Goal: Ask a question

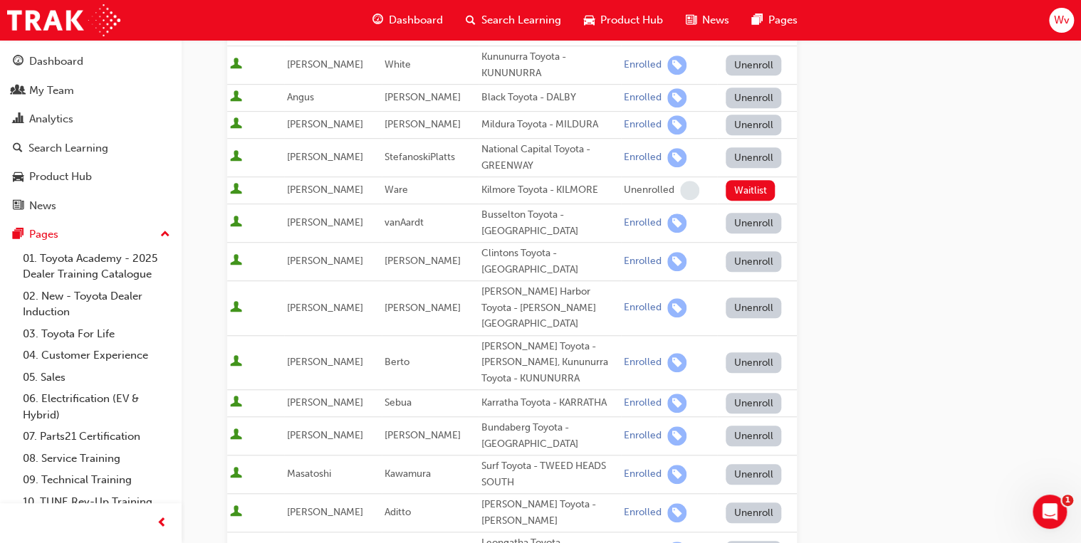
scroll to position [342, 0]
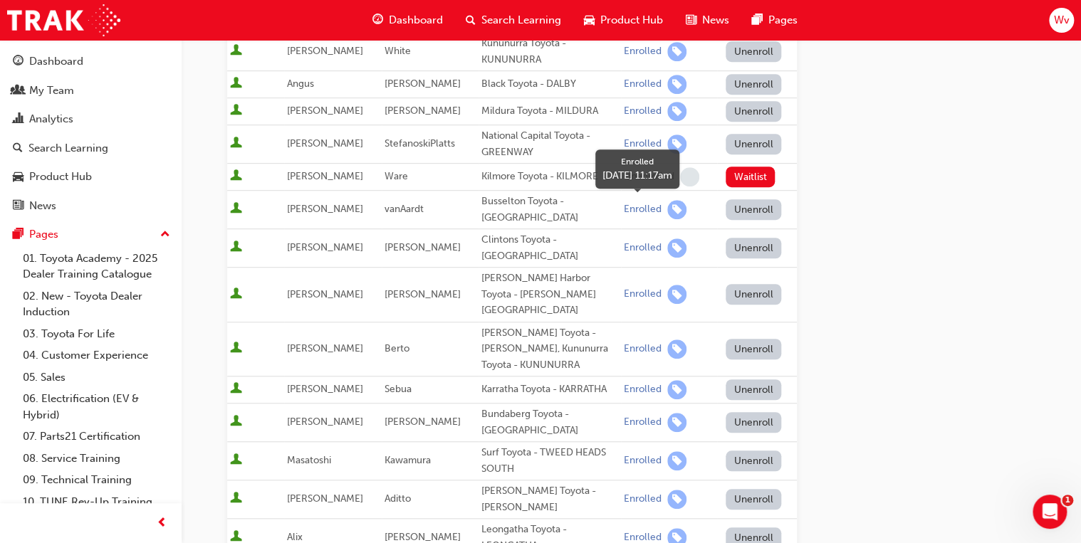
click at [640, 207] on div "Enrolled" at bounding box center [643, 210] width 38 height 14
click at [236, 208] on span "User is active" at bounding box center [236, 209] width 12 height 14
click at [303, 211] on span "[PERSON_NAME]" at bounding box center [325, 209] width 76 height 12
click at [303, 209] on span "[PERSON_NAME]" at bounding box center [325, 209] width 76 height 12
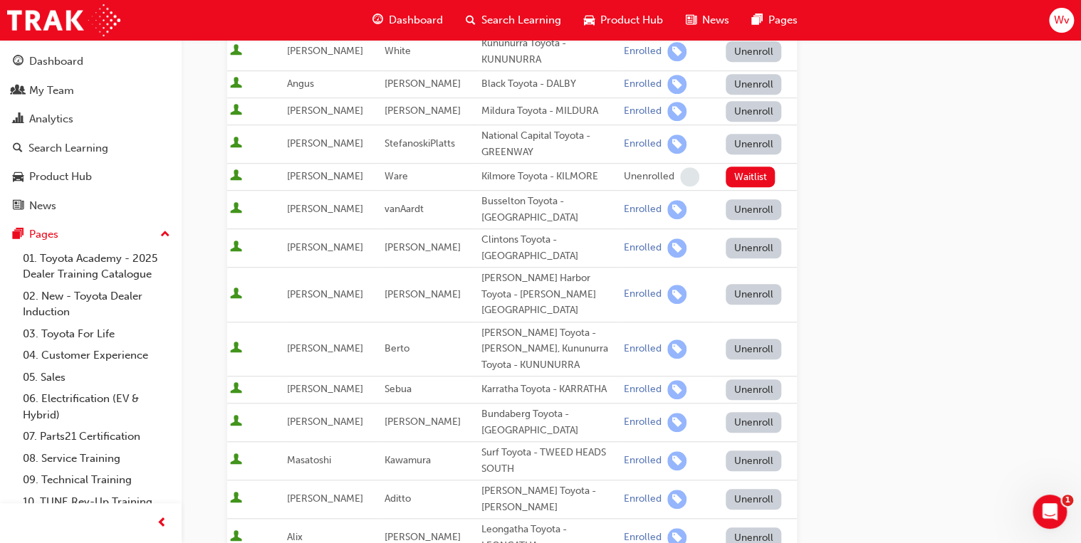
click at [236, 207] on span "User is active" at bounding box center [236, 209] width 12 height 14
click at [496, 205] on div "Busselton Toyota - [GEOGRAPHIC_DATA]" at bounding box center [549, 210] width 137 height 32
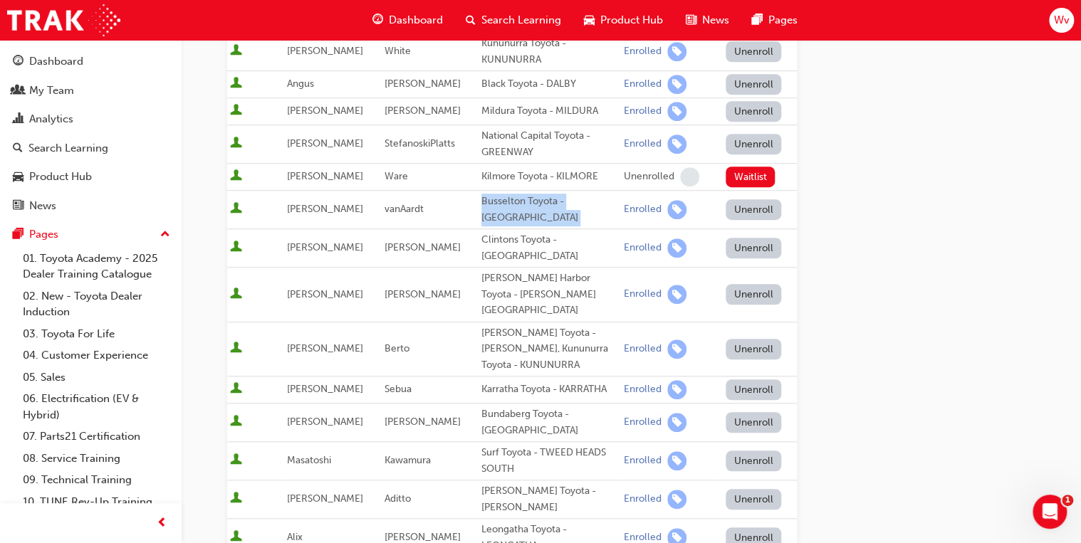
click at [496, 205] on div "Busselton Toyota - [GEOGRAPHIC_DATA]" at bounding box center [549, 210] width 137 height 32
click at [301, 207] on span "[PERSON_NAME]" at bounding box center [325, 209] width 76 height 12
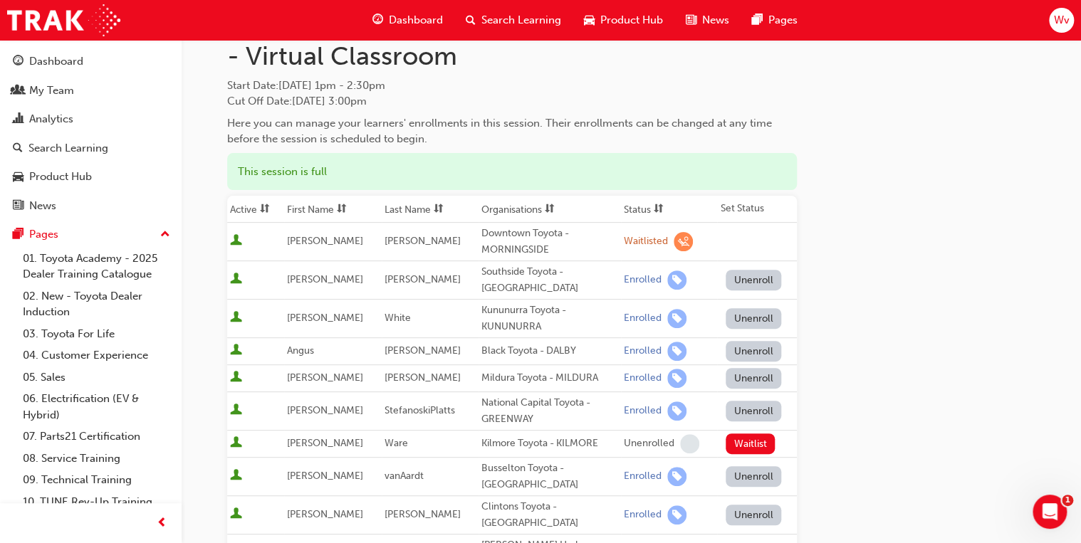
scroll to position [0, 0]
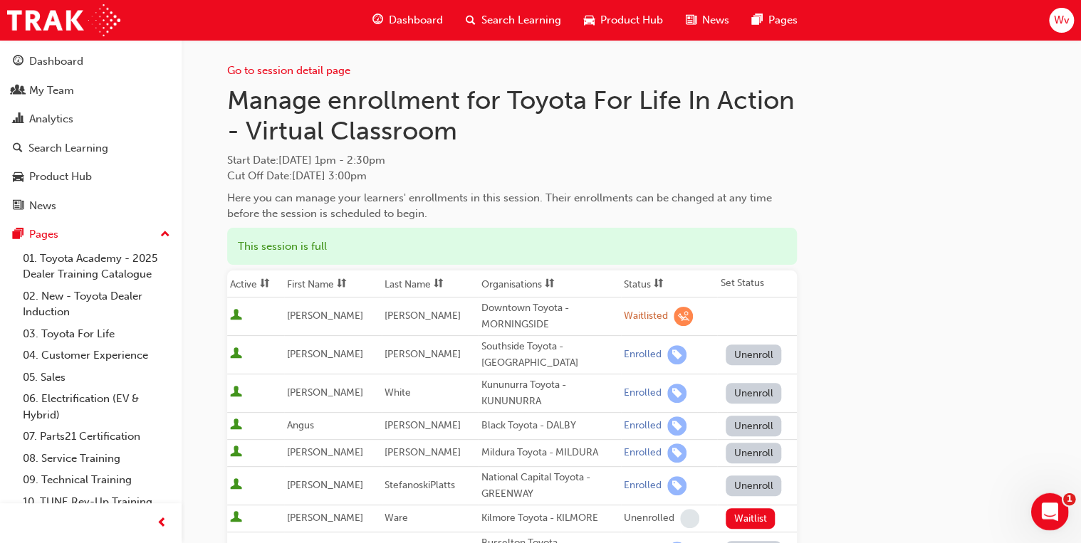
click at [1053, 505] on icon "Open Intercom Messenger" at bounding box center [1048, 511] width 24 height 24
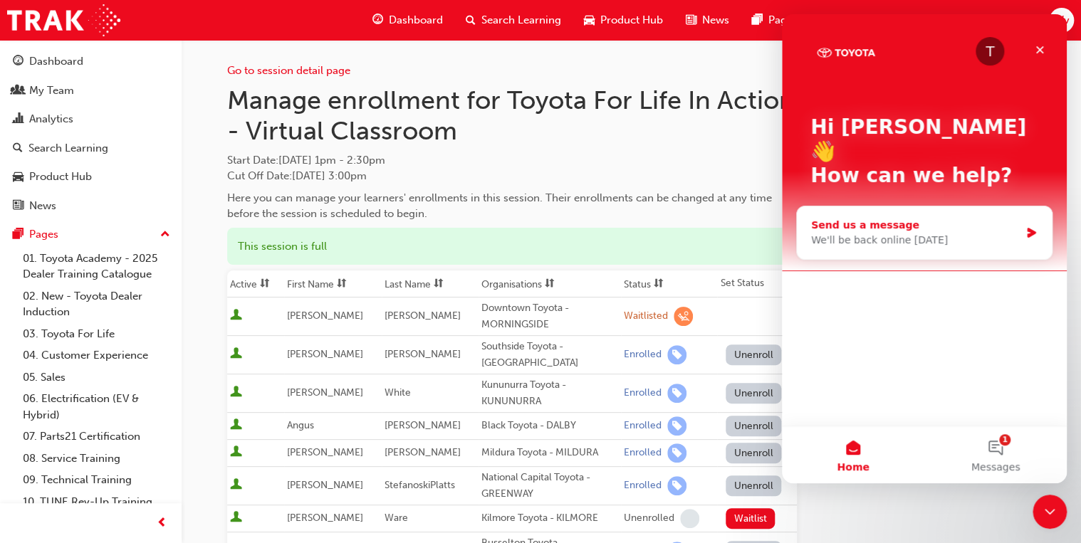
click at [1030, 228] on icon "Intercom messenger" at bounding box center [1031, 233] width 9 height 10
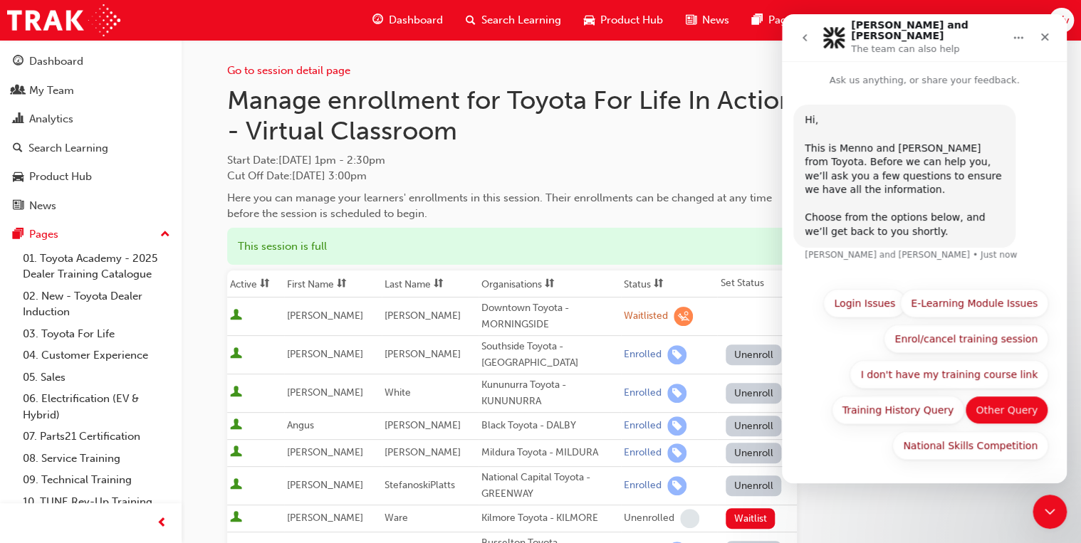
click at [1012, 410] on button "Other Query" at bounding box center [1006, 410] width 83 height 28
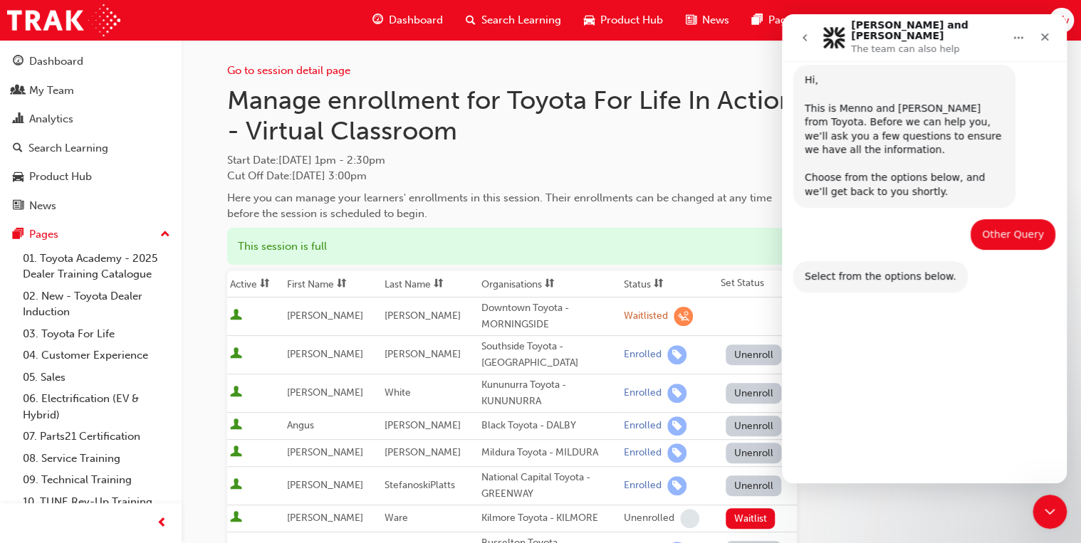
scroll to position [73, 0]
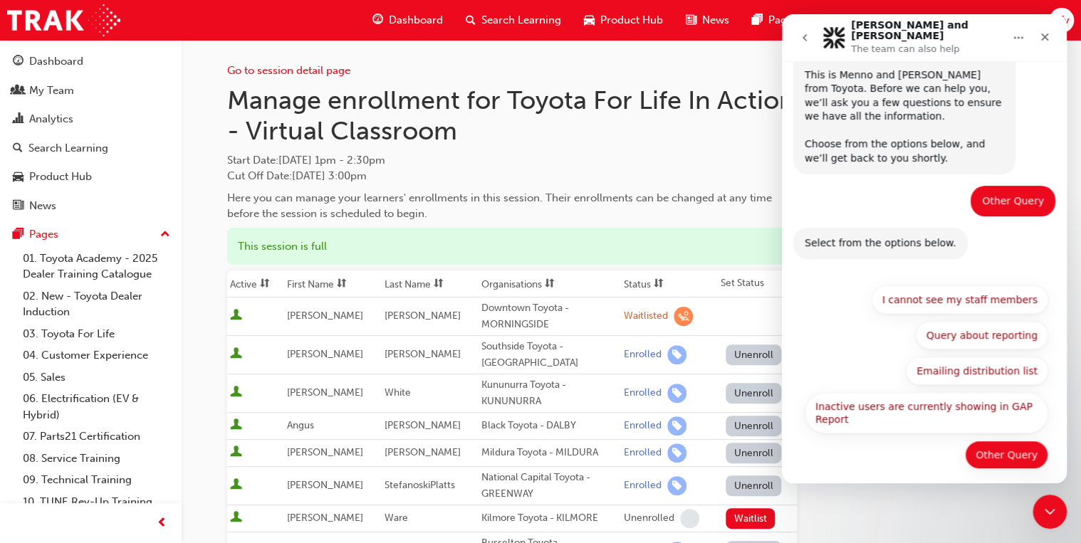
click at [1016, 444] on button "Other Query" at bounding box center [1006, 455] width 83 height 28
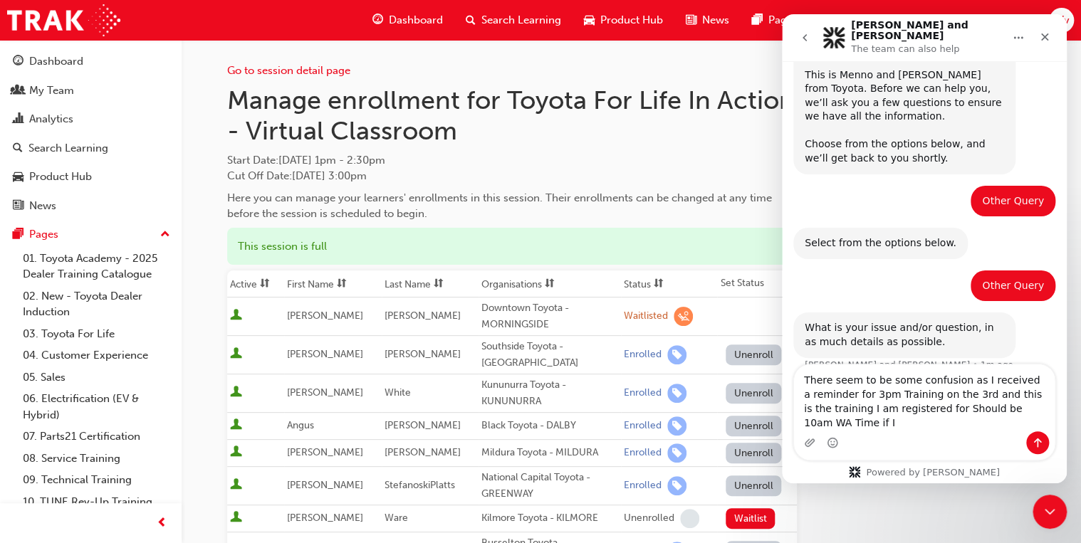
scroll to position [88, 0]
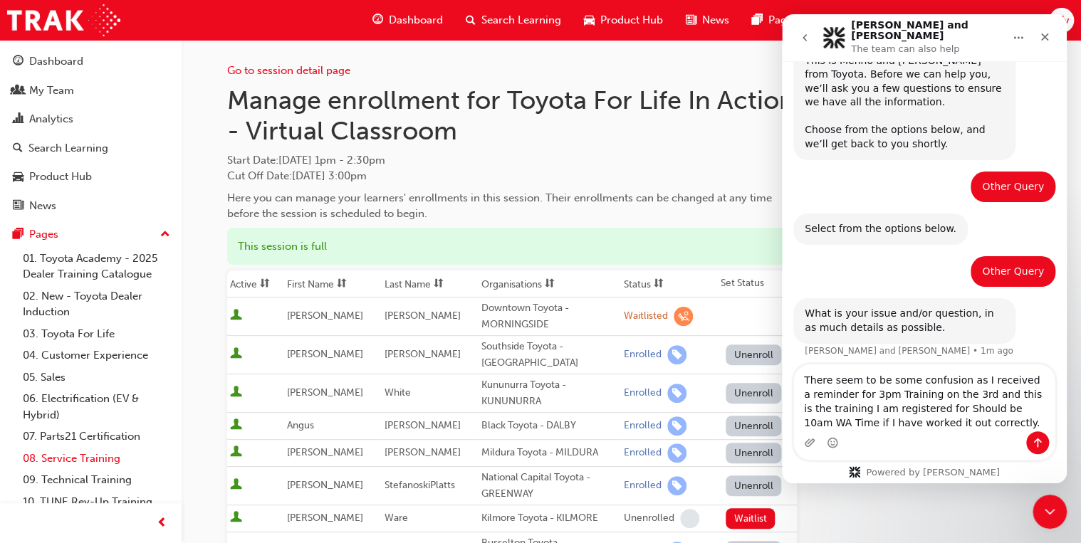
type textarea "There seem to be some confusion as I received a reminder for 3pm Training on th…"
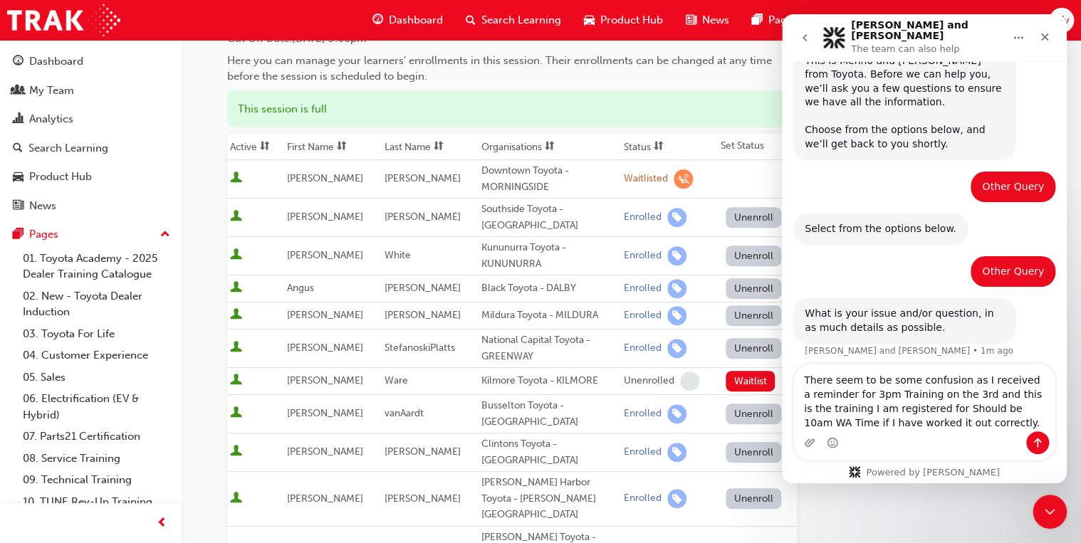
scroll to position [0, 0]
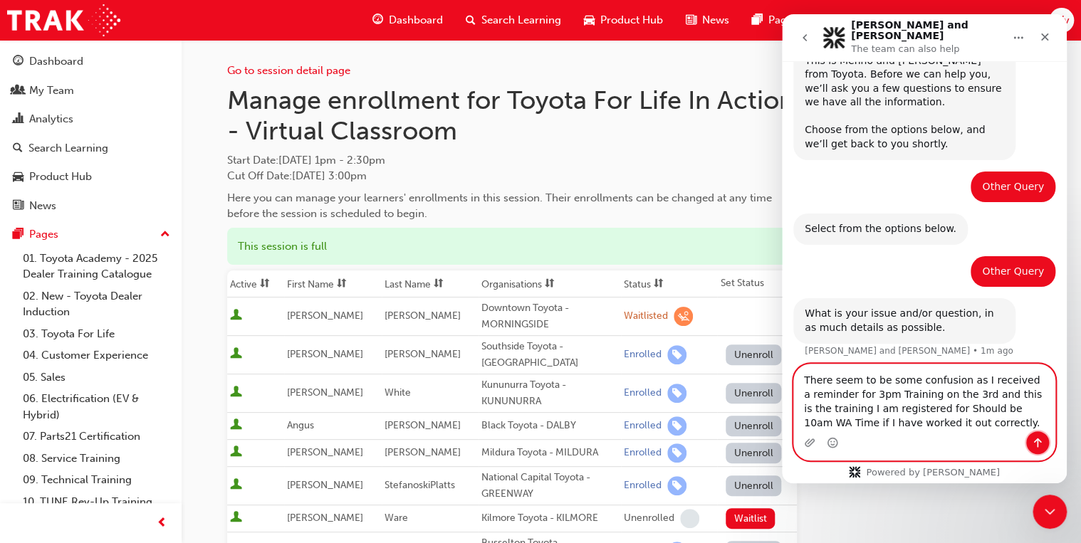
click at [1040, 442] on icon "Send a message…" at bounding box center [1038, 443] width 8 height 9
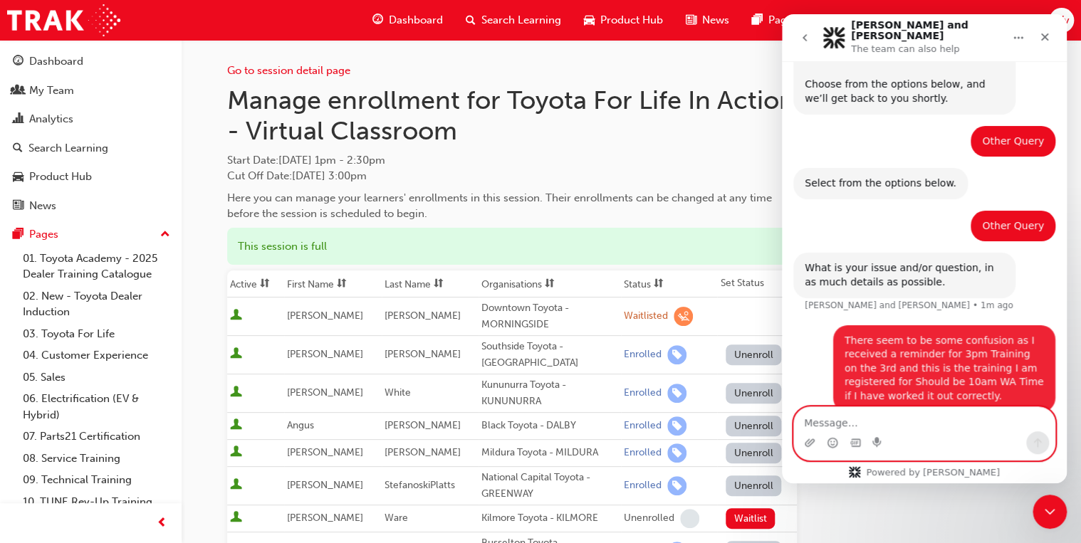
scroll to position [142, 0]
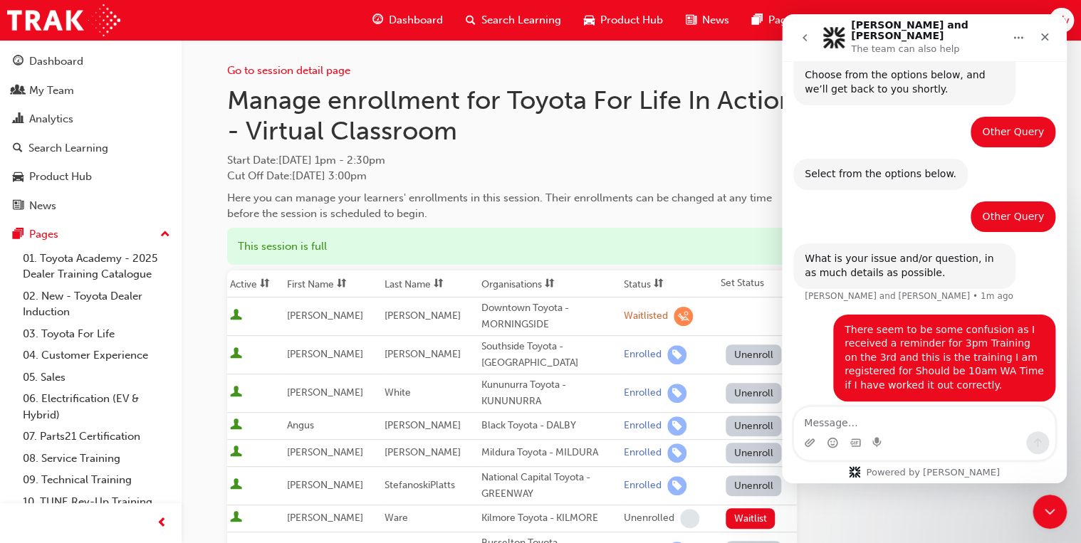
drag, startPoint x: 957, startPoint y: 26, endPoint x: 1024, endPoint y: 34, distance: 67.4
click at [1024, 34] on div "[PERSON_NAME] and [PERSON_NAME] The team can also help" at bounding box center [924, 38] width 266 height 36
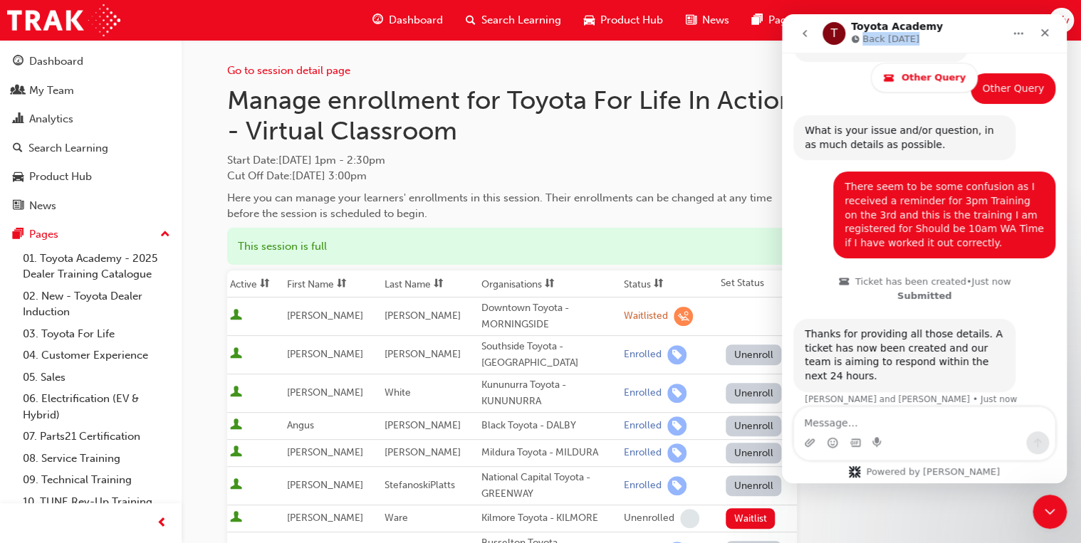
scroll to position [342, 0]
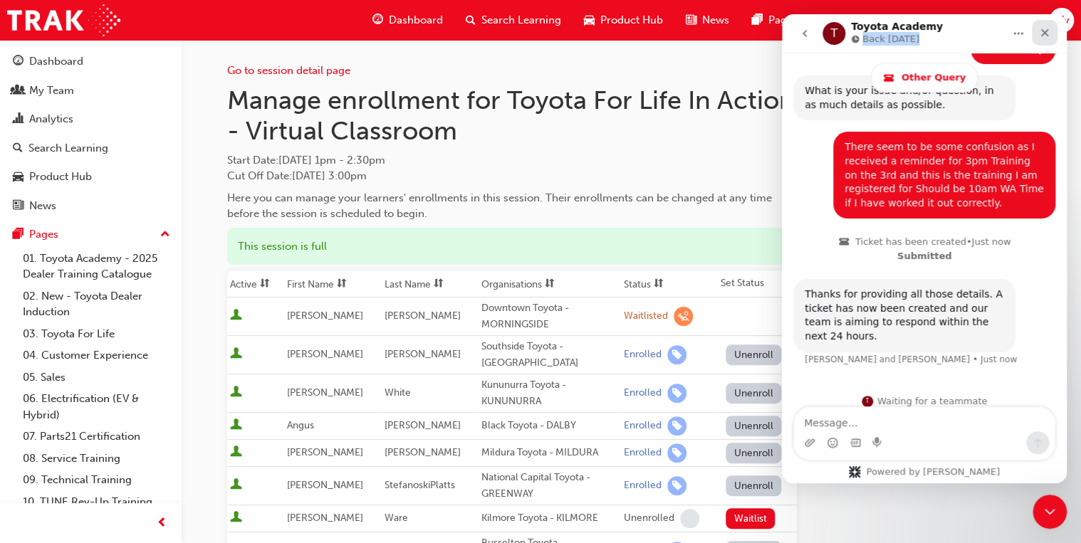
click at [1044, 34] on icon "Close" at bounding box center [1045, 33] width 8 height 8
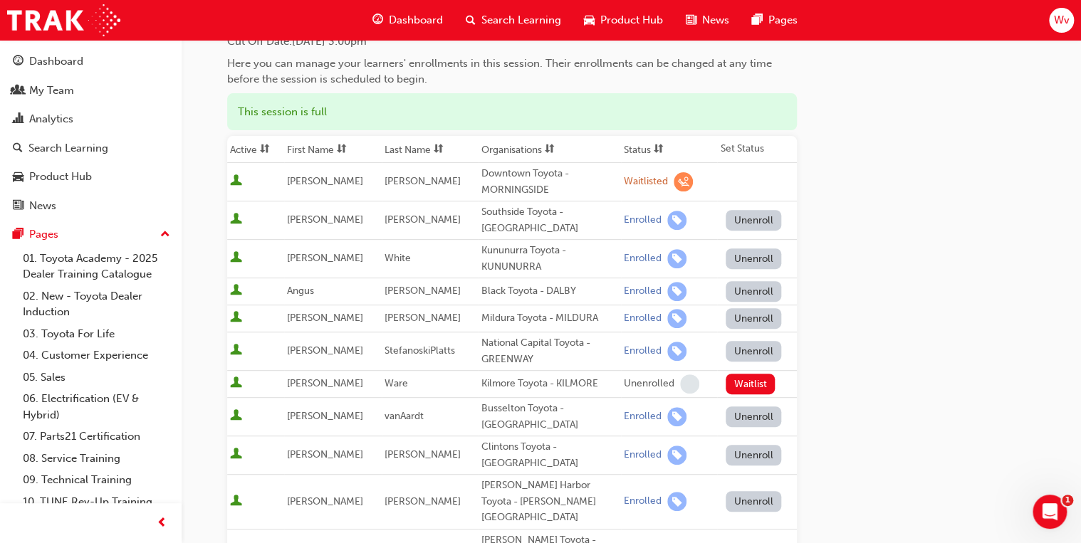
scroll to position [0, 0]
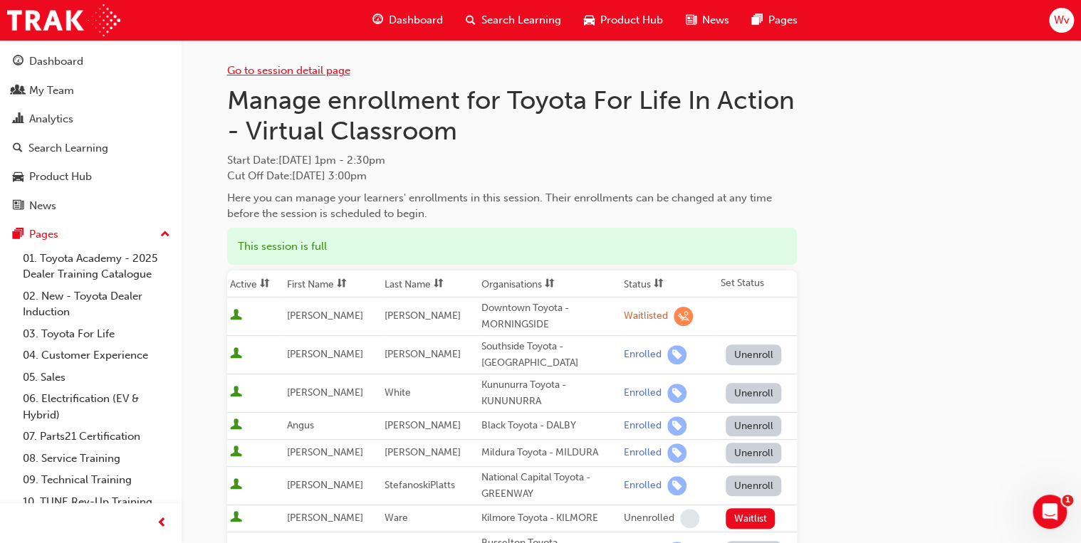
click at [286, 73] on link "Go to session detail page" at bounding box center [288, 70] width 123 height 13
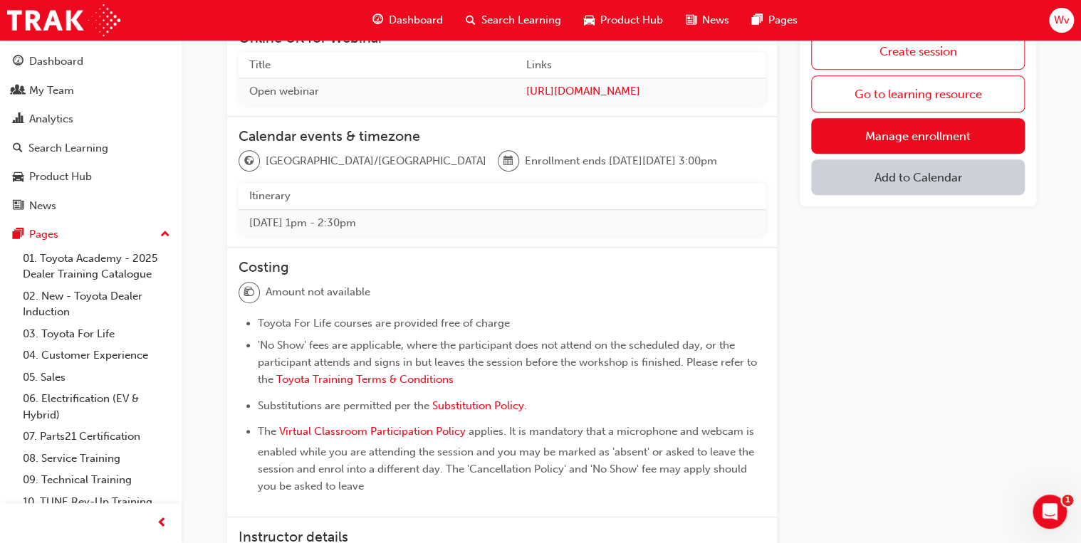
scroll to position [311, 0]
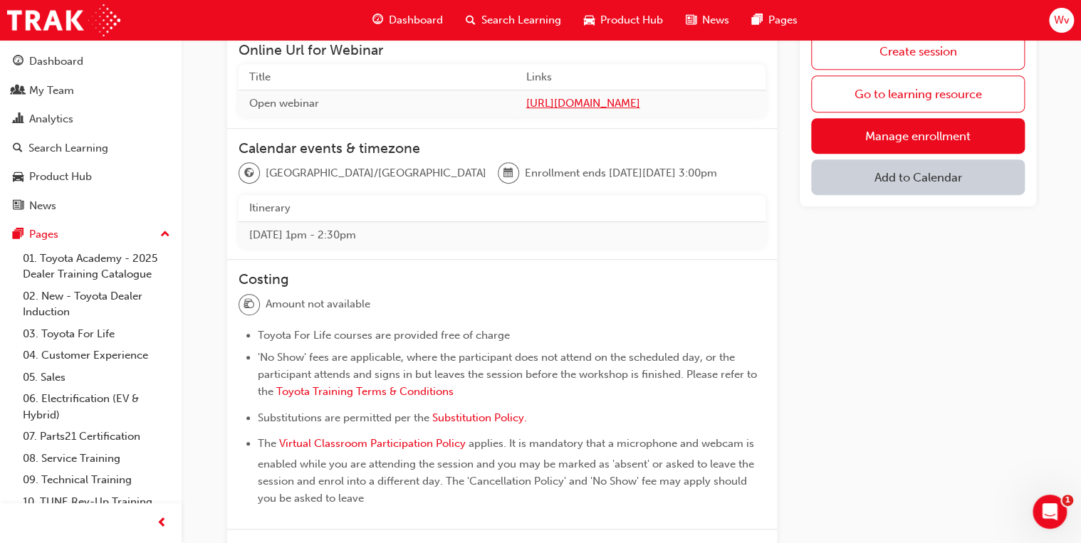
click at [593, 103] on span "[URL][DOMAIN_NAME]" at bounding box center [640, 103] width 229 height 16
